Goal: Find specific page/section: Find specific page/section

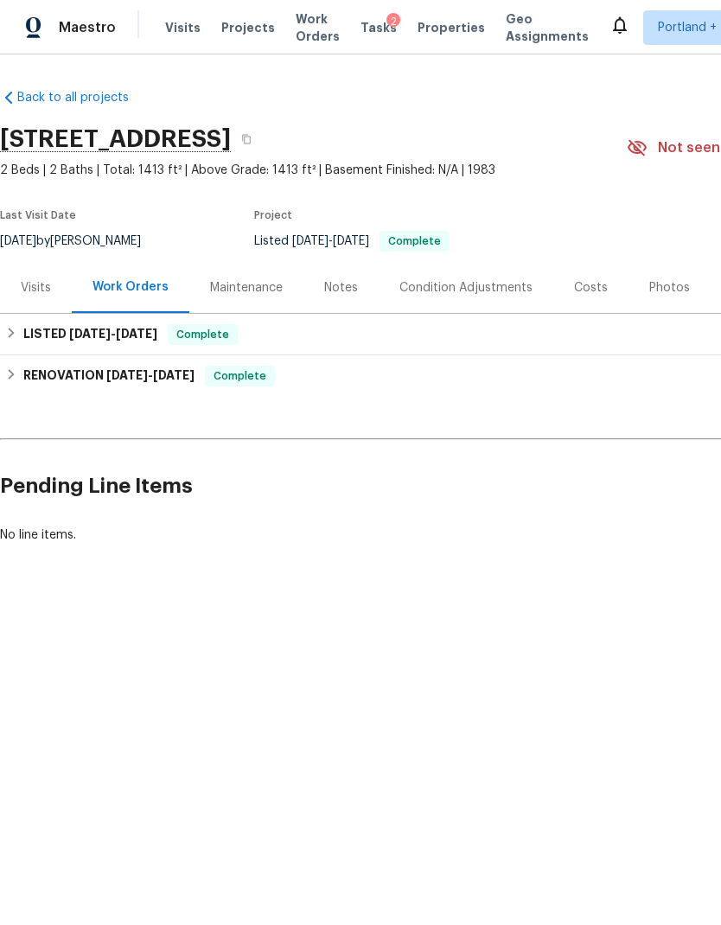
click at [423, 33] on span "Properties" at bounding box center [450, 27] width 67 height 17
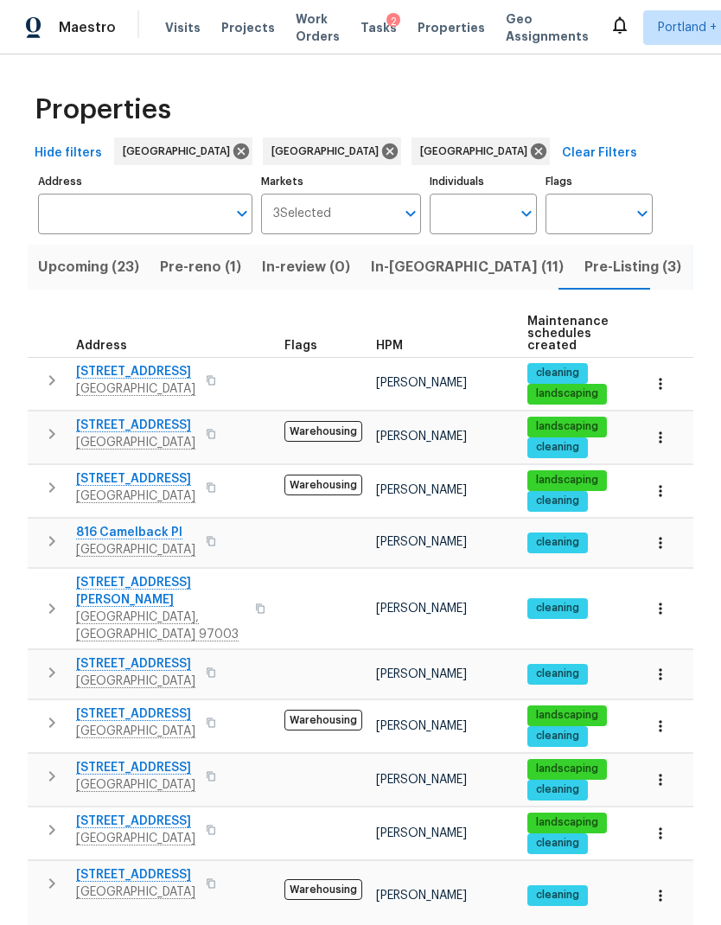
click at [178, 208] on input "Address" at bounding box center [132, 214] width 188 height 41
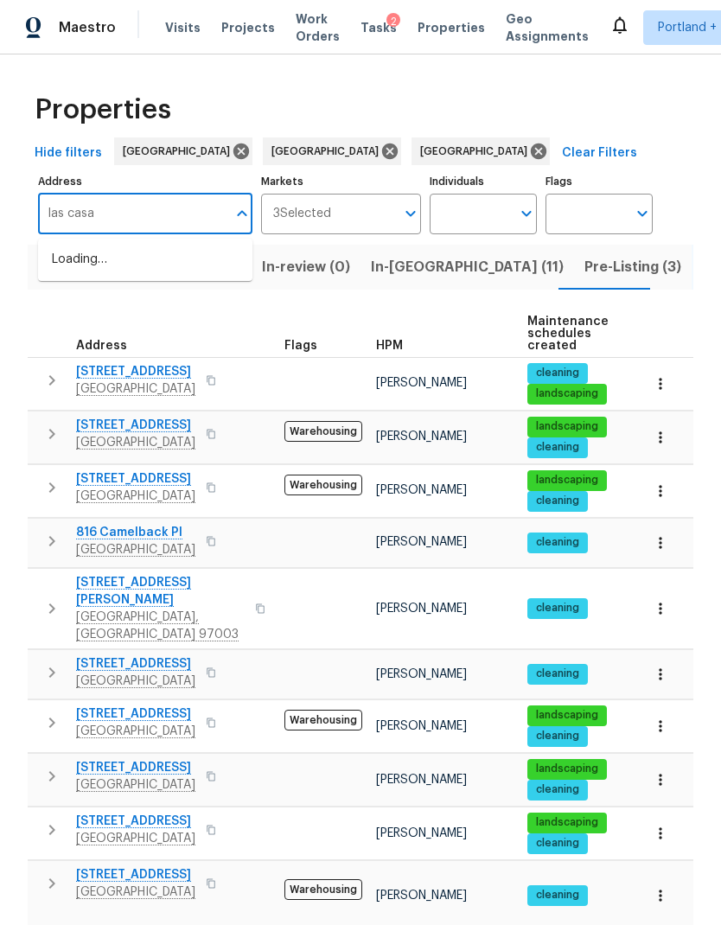
type input "las casas"
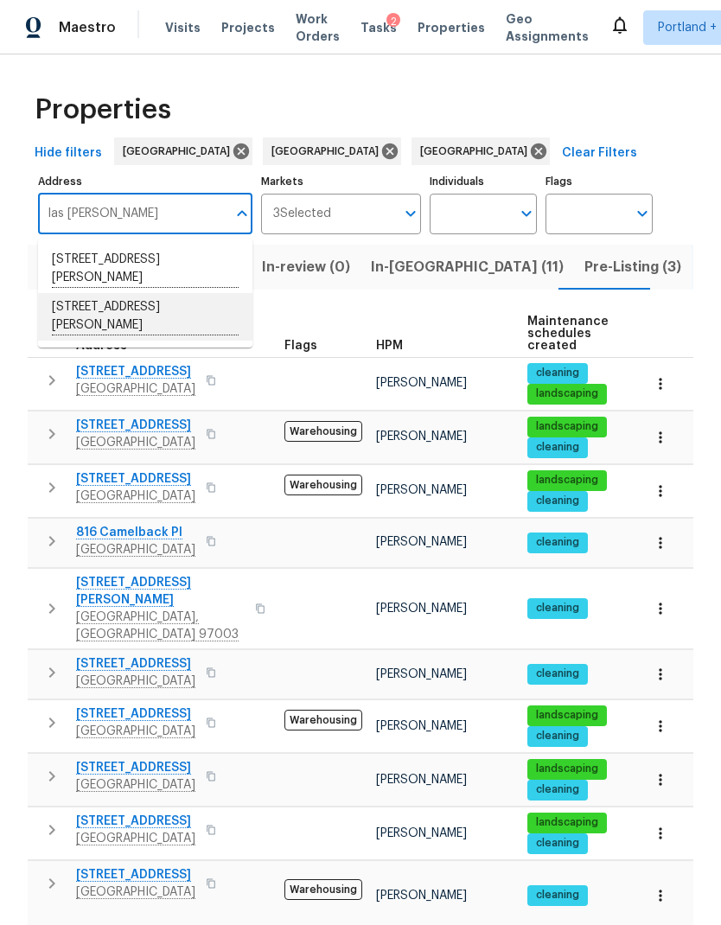
click at [98, 311] on li "2532 Las Casas Way Rancho Cordova CA 95670" at bounding box center [145, 317] width 214 height 48
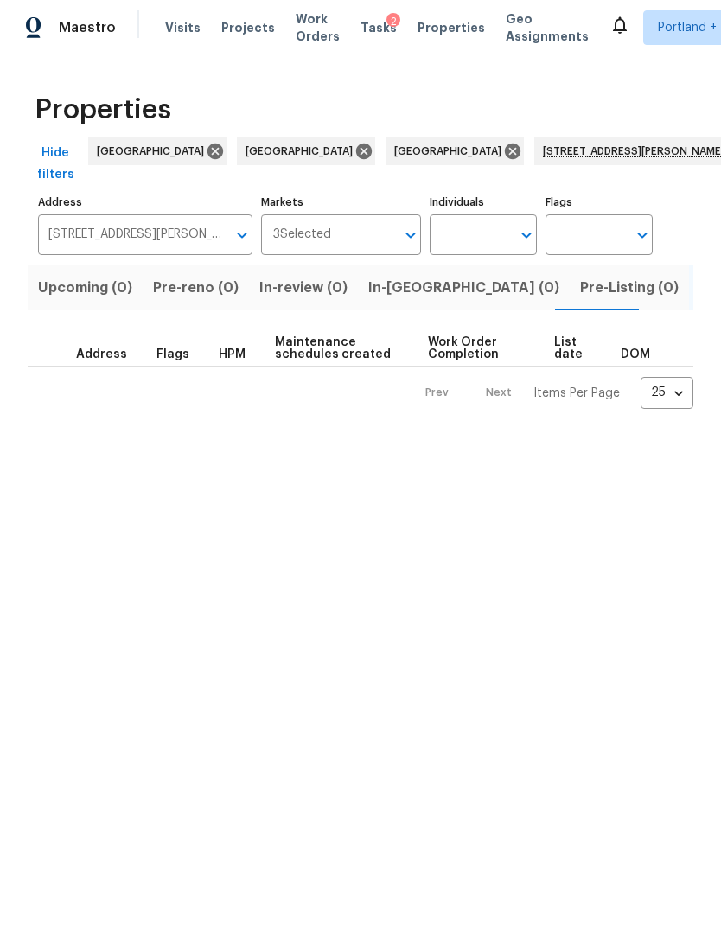
click at [97, 239] on input "2532 Las Casas Way Rancho Cordova CA 95670" at bounding box center [132, 234] width 188 height 41
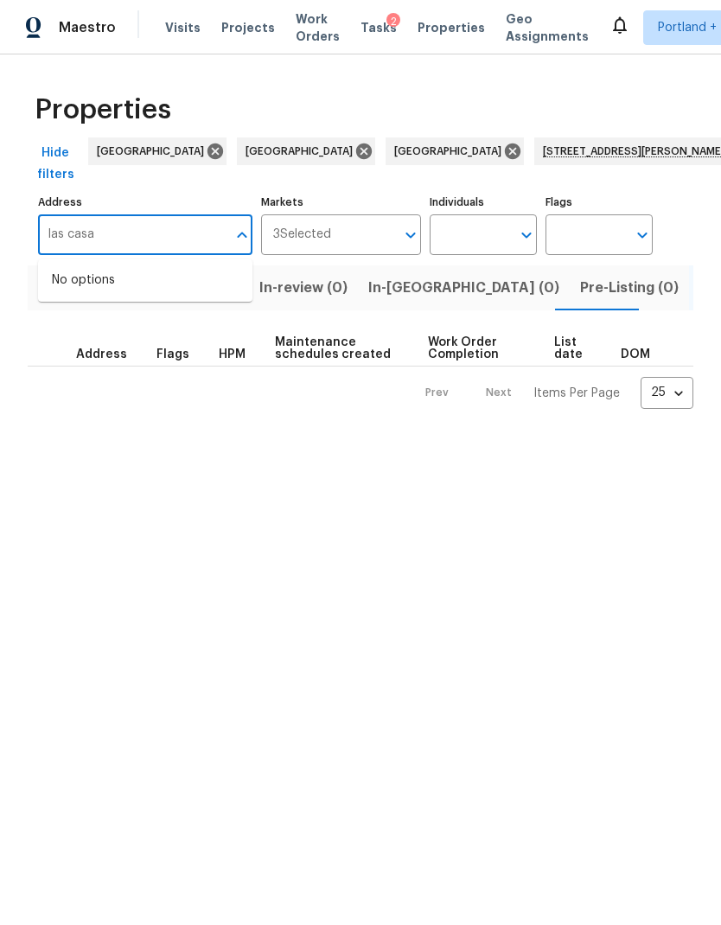
type input "las casas"
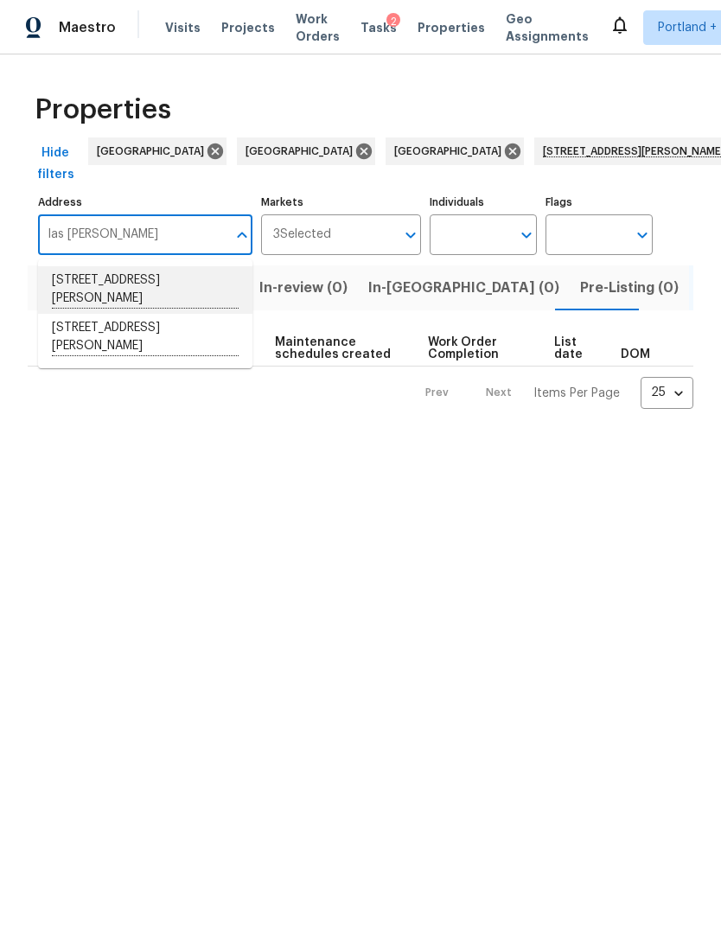
click at [162, 283] on li "2524 Las Casas Way Rancho Cordova CA 95670" at bounding box center [145, 290] width 214 height 48
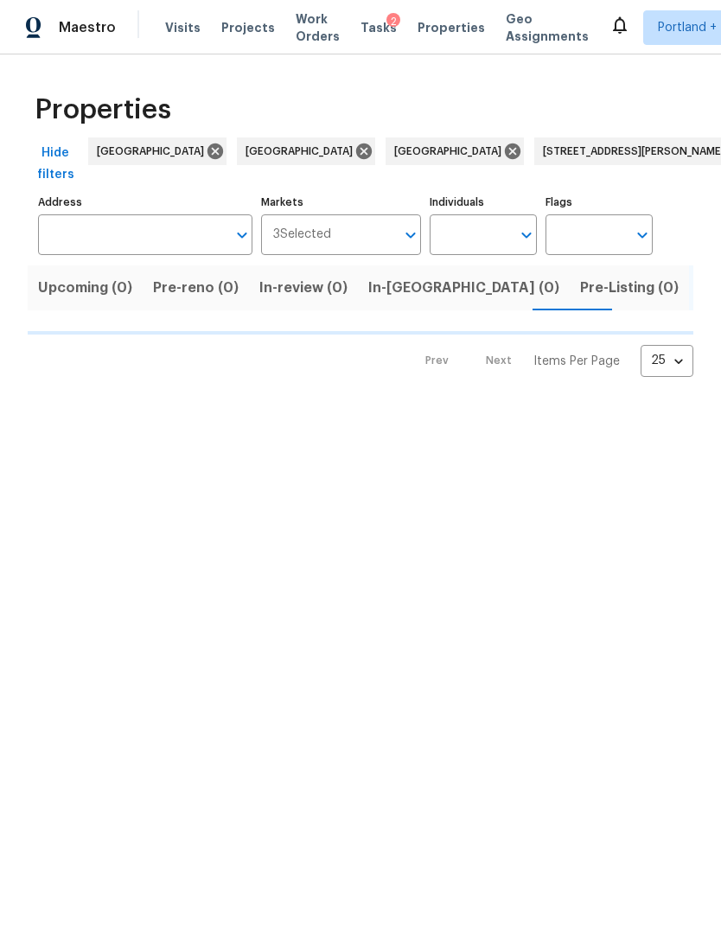
type input "2524 Las Casas Way Rancho Cordova CA 95670"
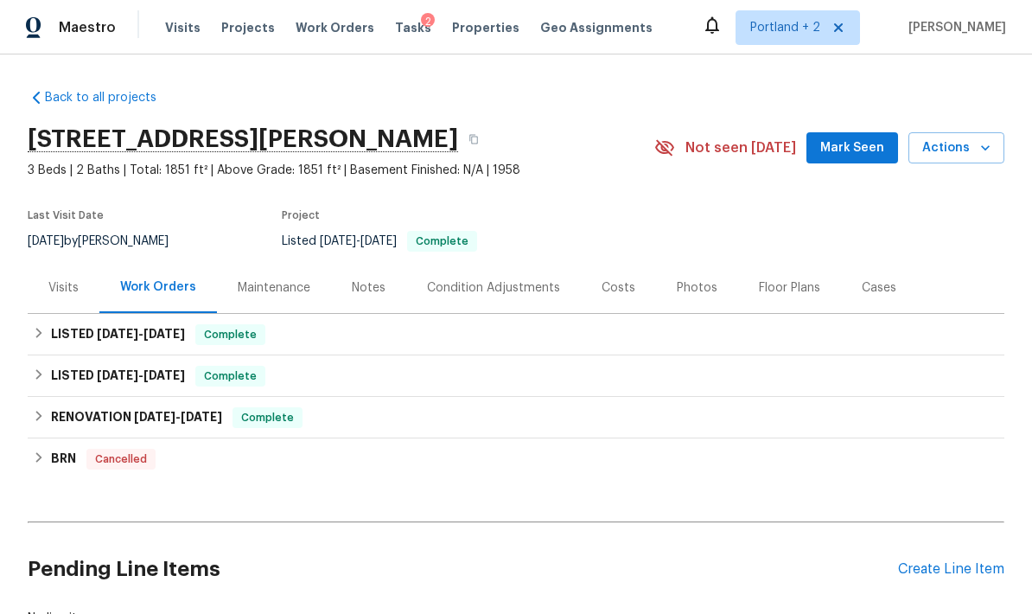
click at [615, 284] on div "Costs" at bounding box center [619, 287] width 34 height 17
